Goal: Information Seeking & Learning: Learn about a topic

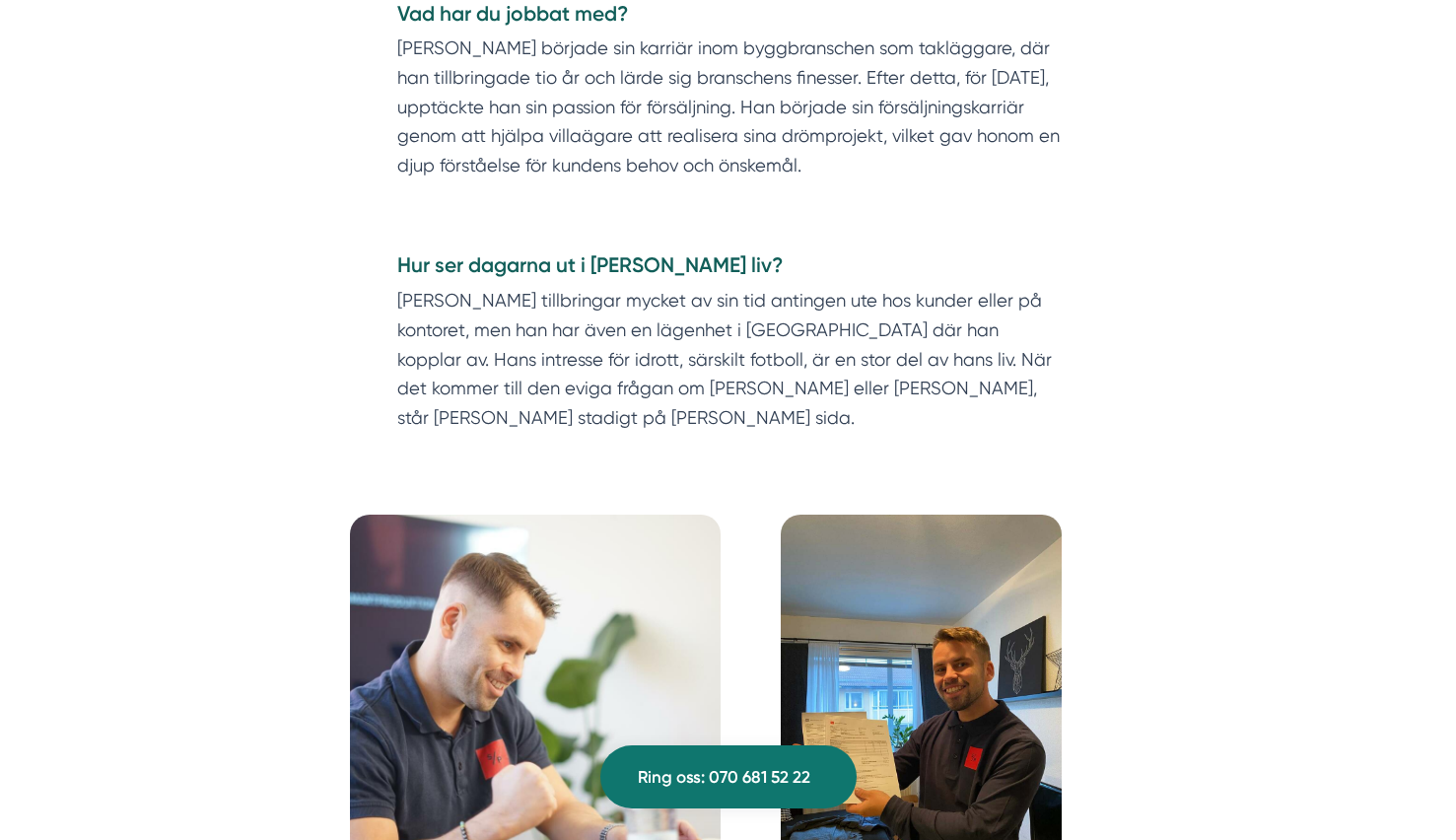
scroll to position [67, 0]
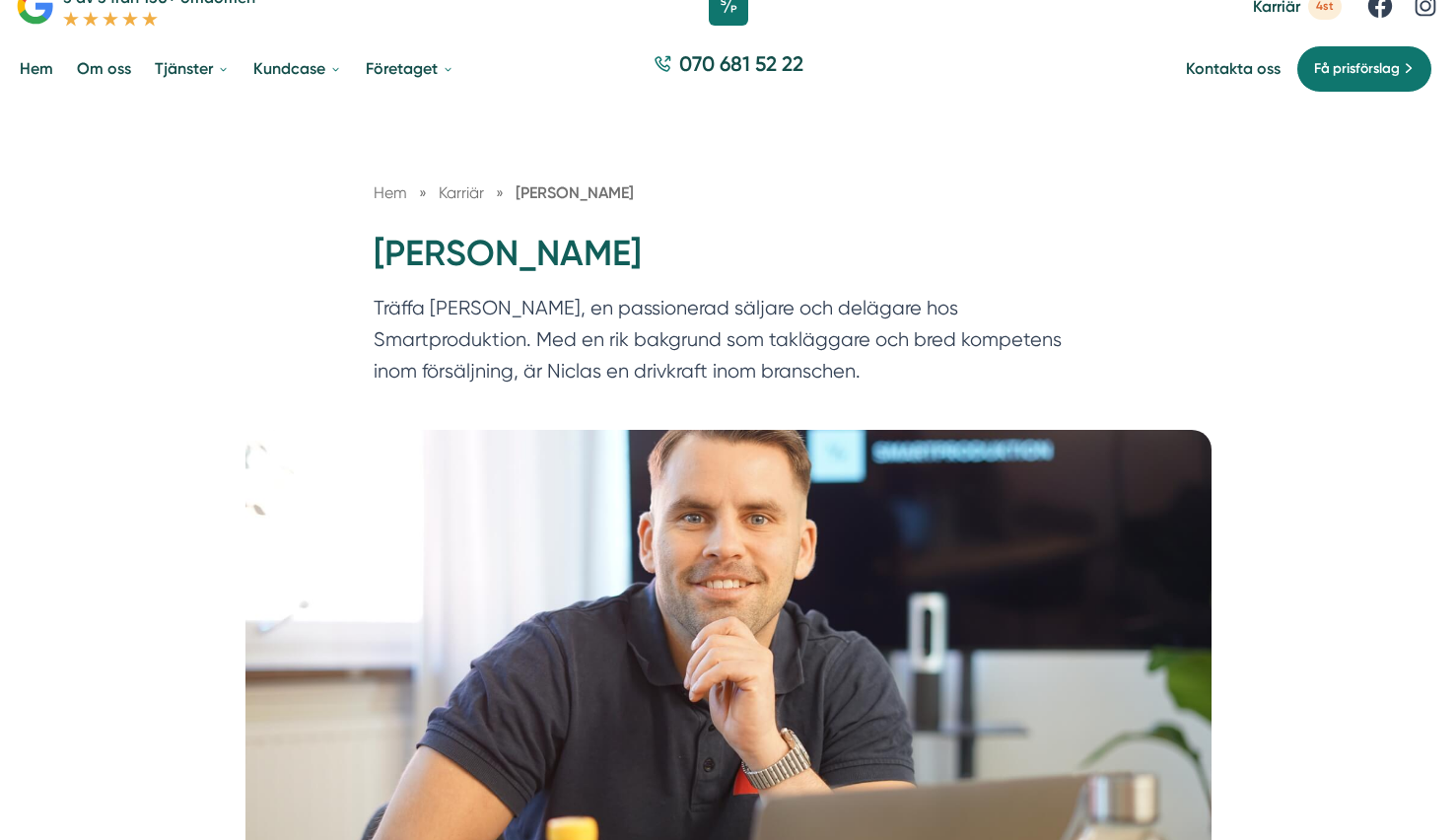
click at [38, 69] on link "Hem" at bounding box center [36, 68] width 41 height 50
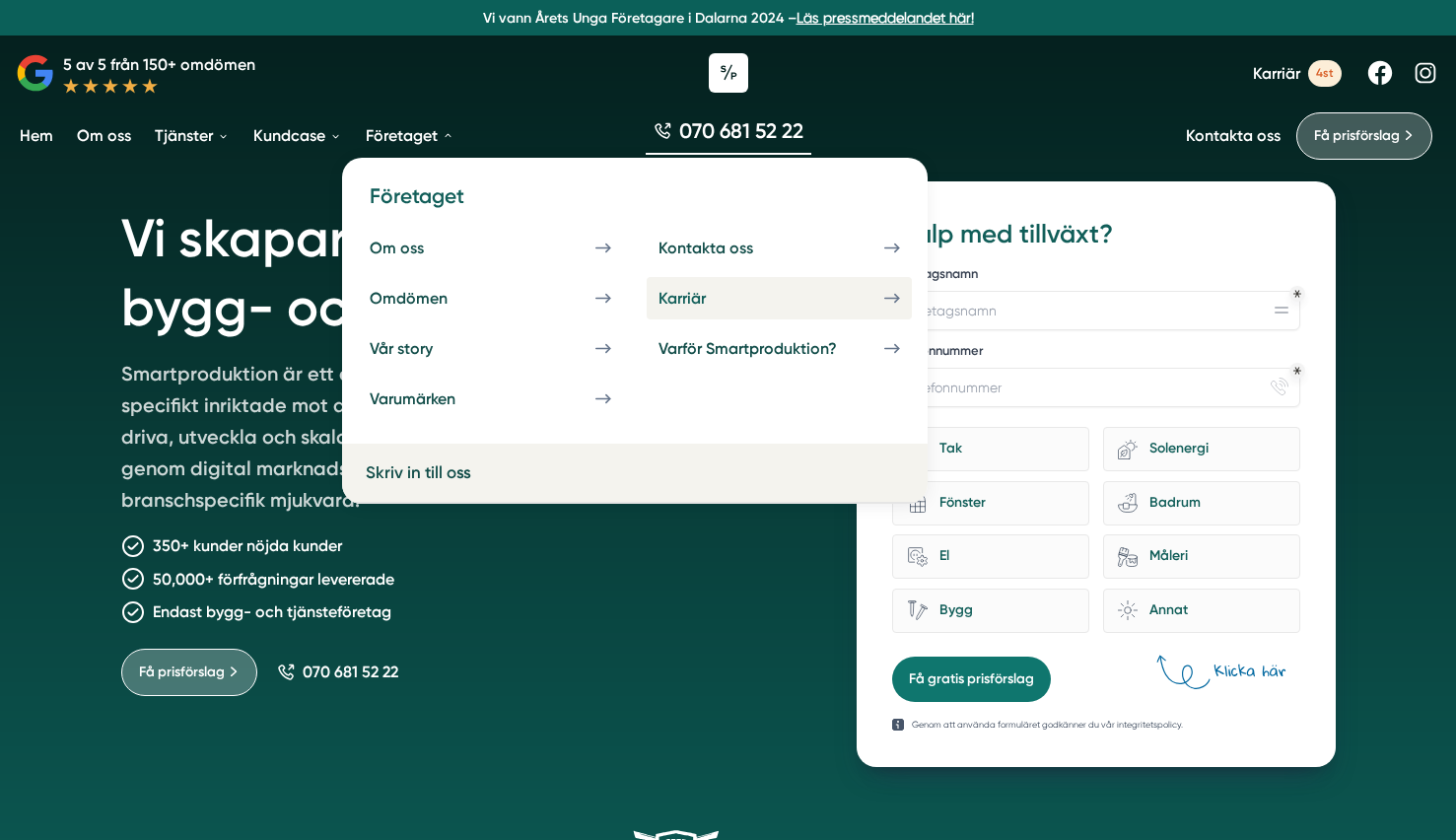
click at [707, 301] on div "Karriär" at bounding box center [705, 298] width 95 height 19
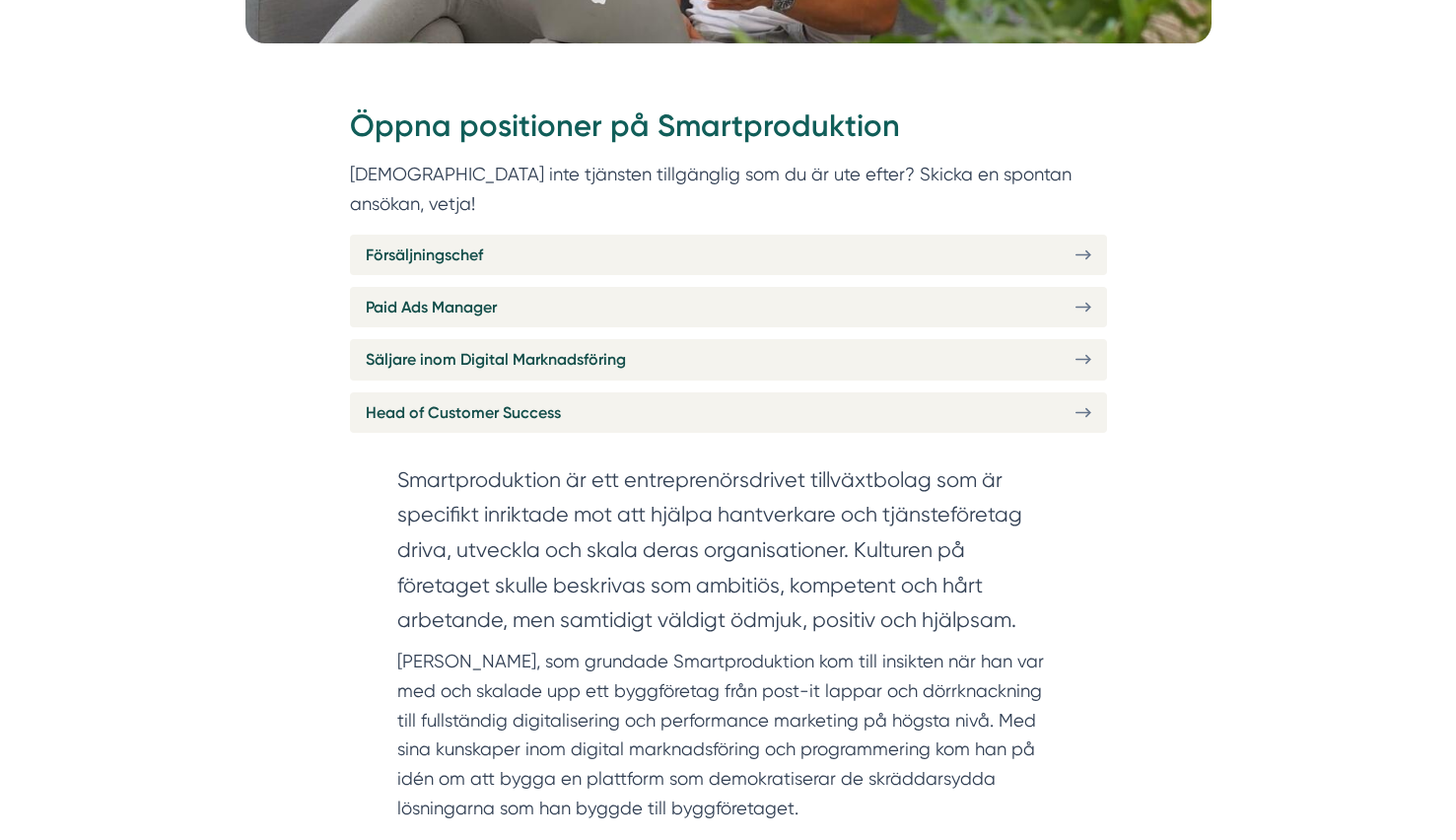
scroll to position [828, 0]
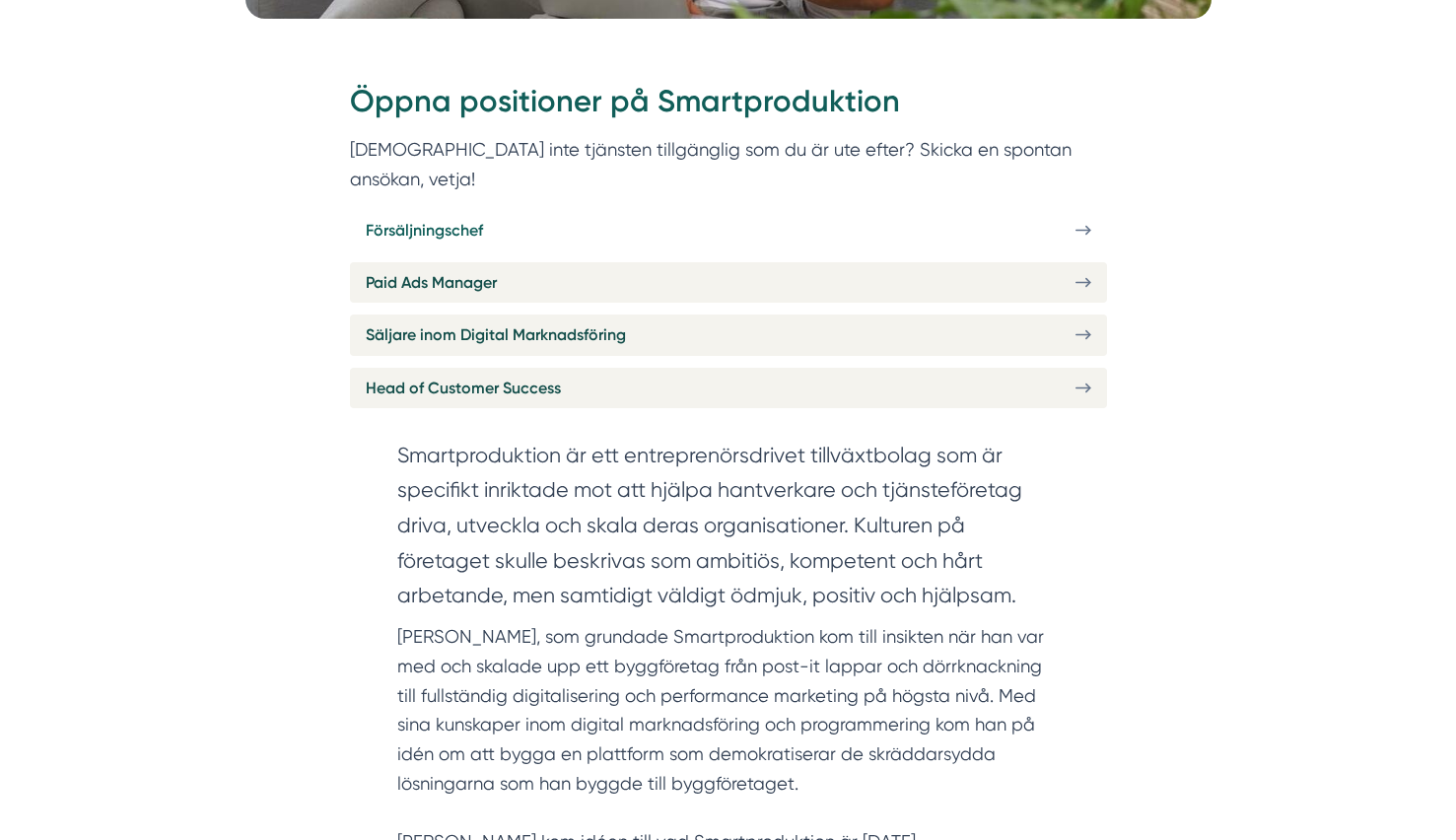
click at [448, 218] on span "Försäljningschef" at bounding box center [423, 230] width 117 height 25
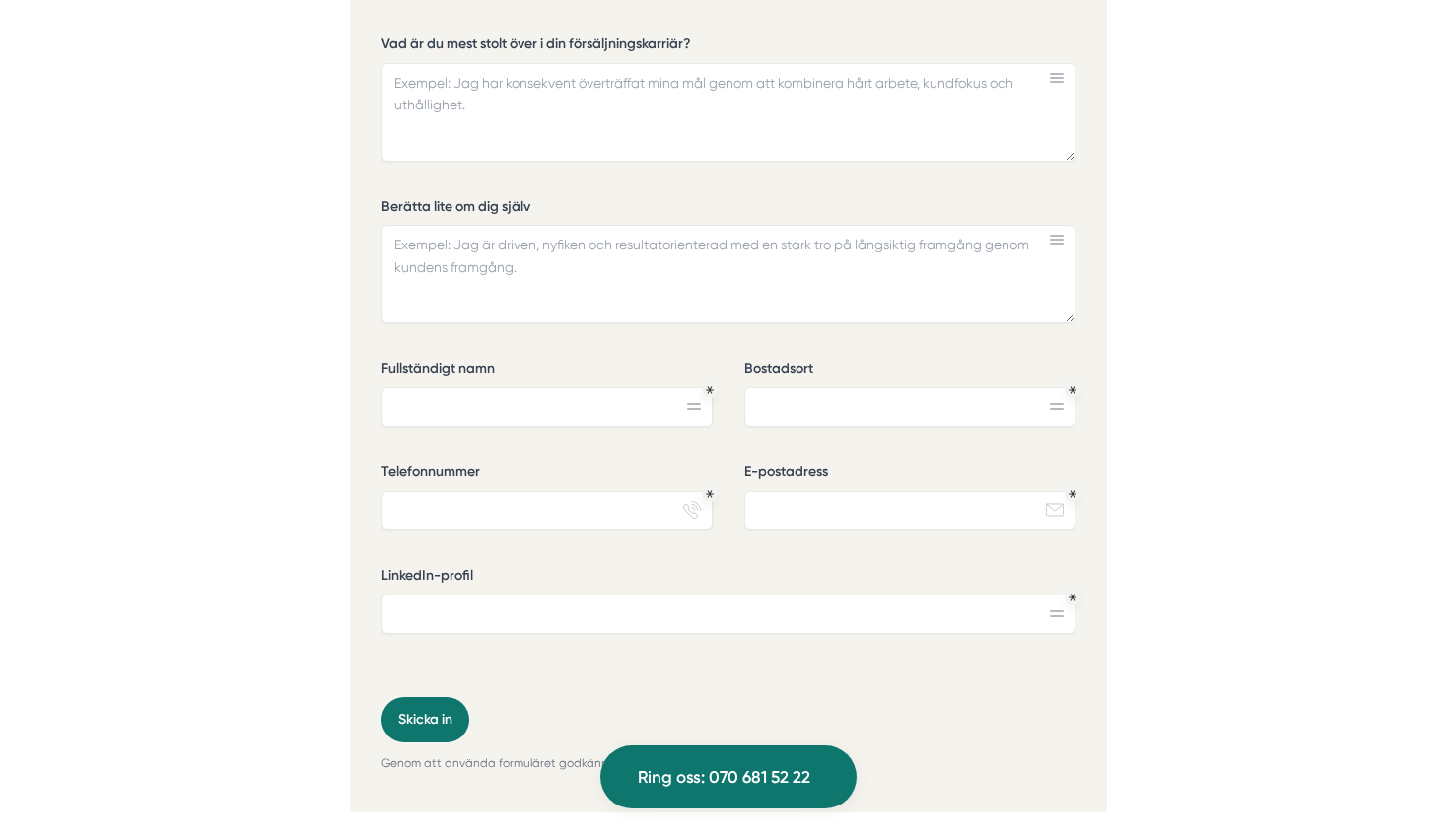
scroll to position [6387, 0]
